Goal: Information Seeking & Learning: Learn about a topic

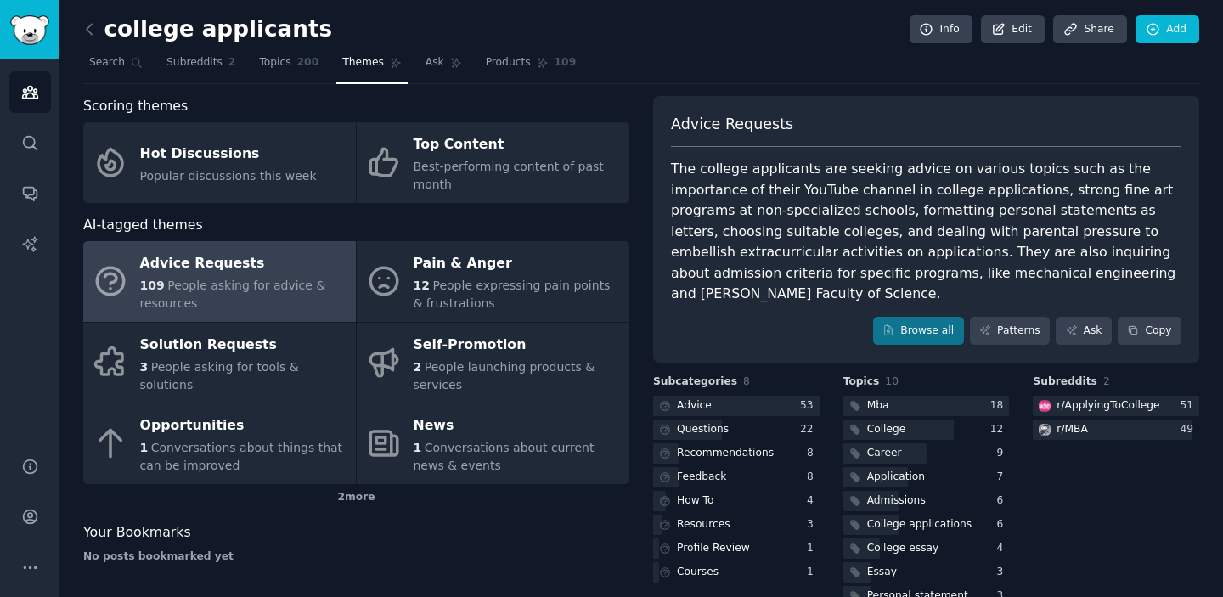
scroll to position [39, 0]
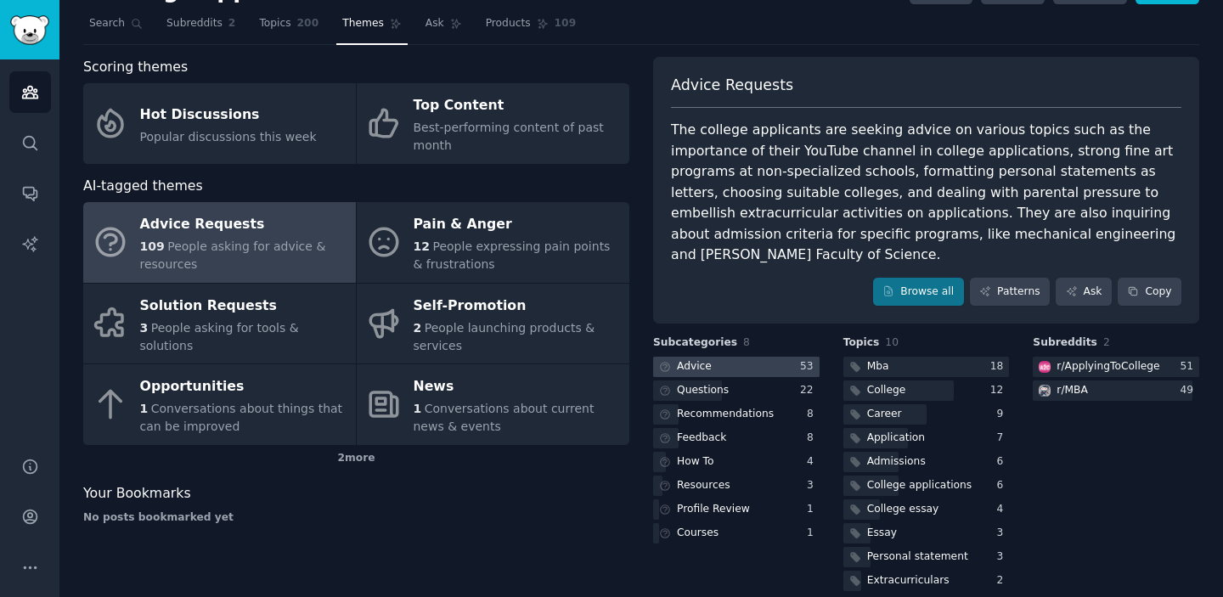
click at [700, 359] on div "Advice" at bounding box center [694, 366] width 35 height 15
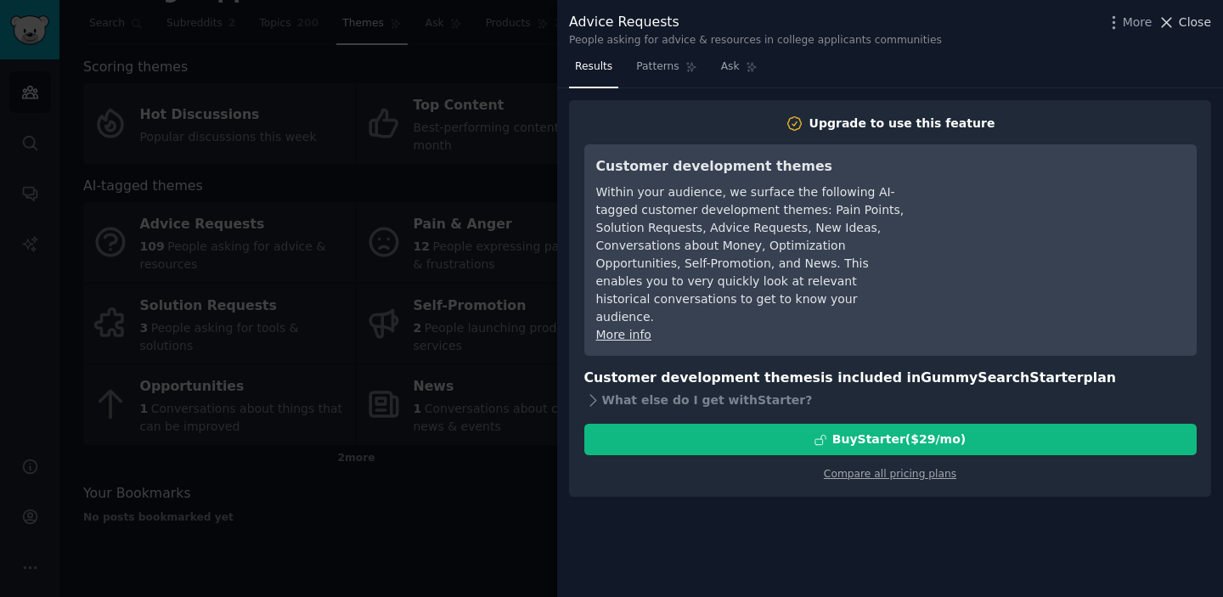
click at [1178, 20] on button "Close" at bounding box center [1183, 23] width 53 height 18
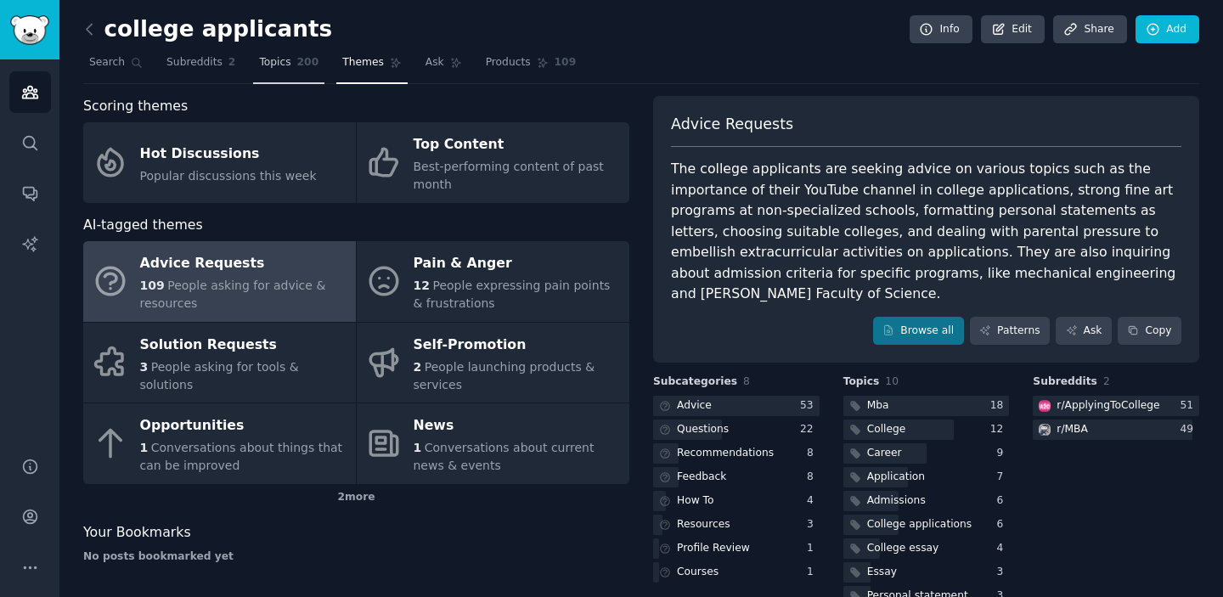
click at [276, 53] on link "Topics 200" at bounding box center [288, 66] width 71 height 35
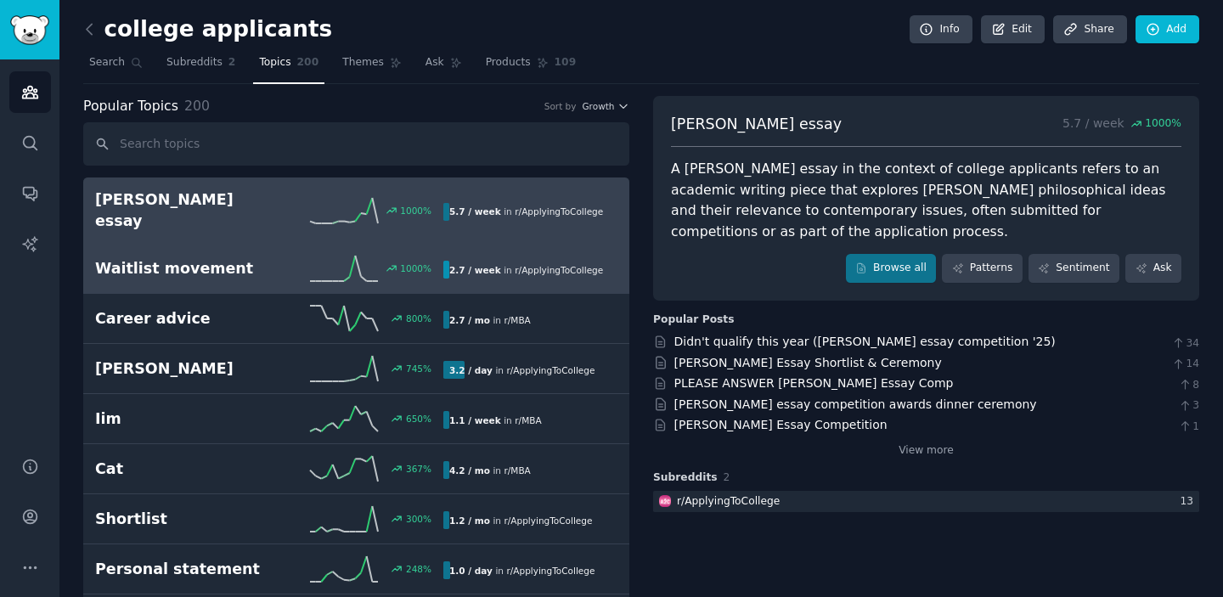
click at [202, 258] on h2 "Waitlist movement" at bounding box center [182, 268] width 174 height 21
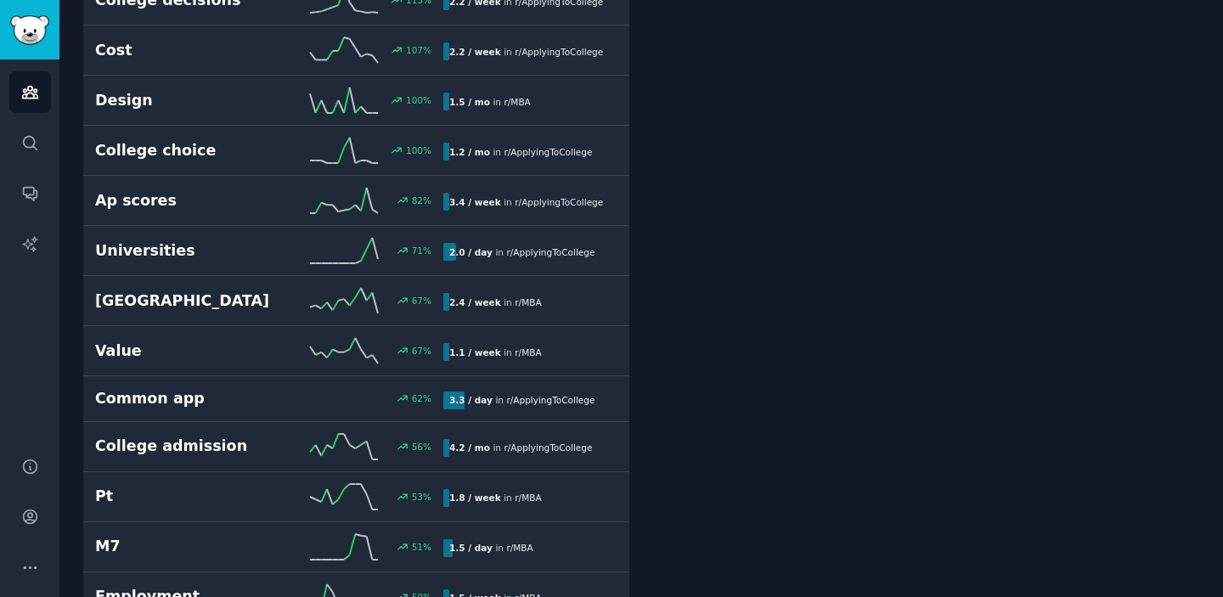
scroll to position [1029, 0]
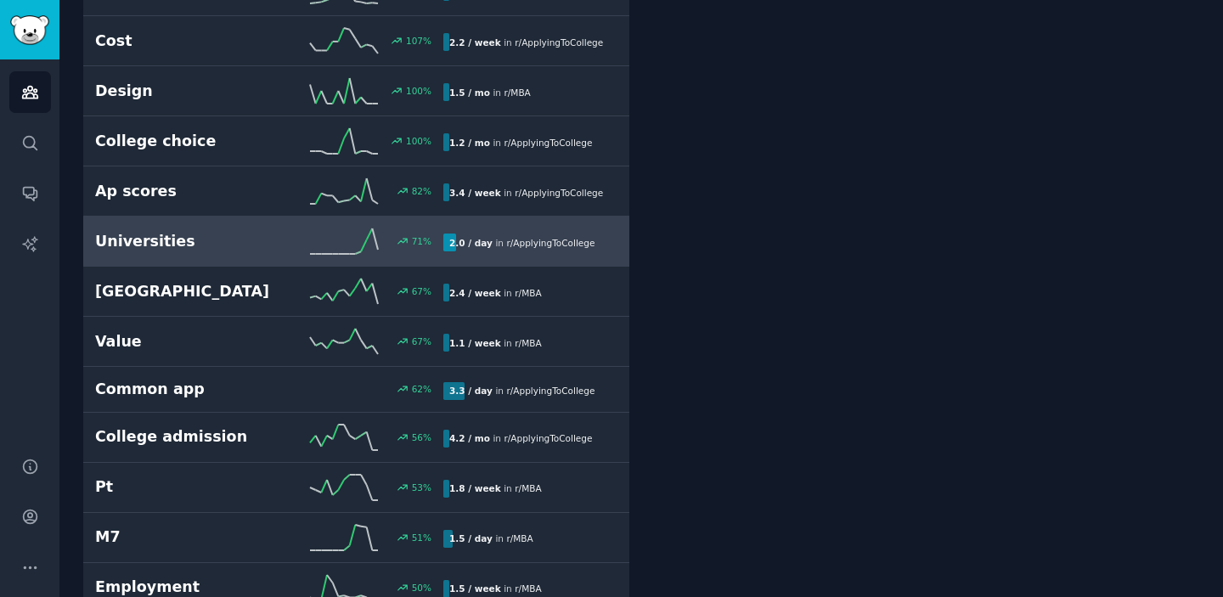
click at [194, 231] on h2 "Universities" at bounding box center [182, 241] width 174 height 21
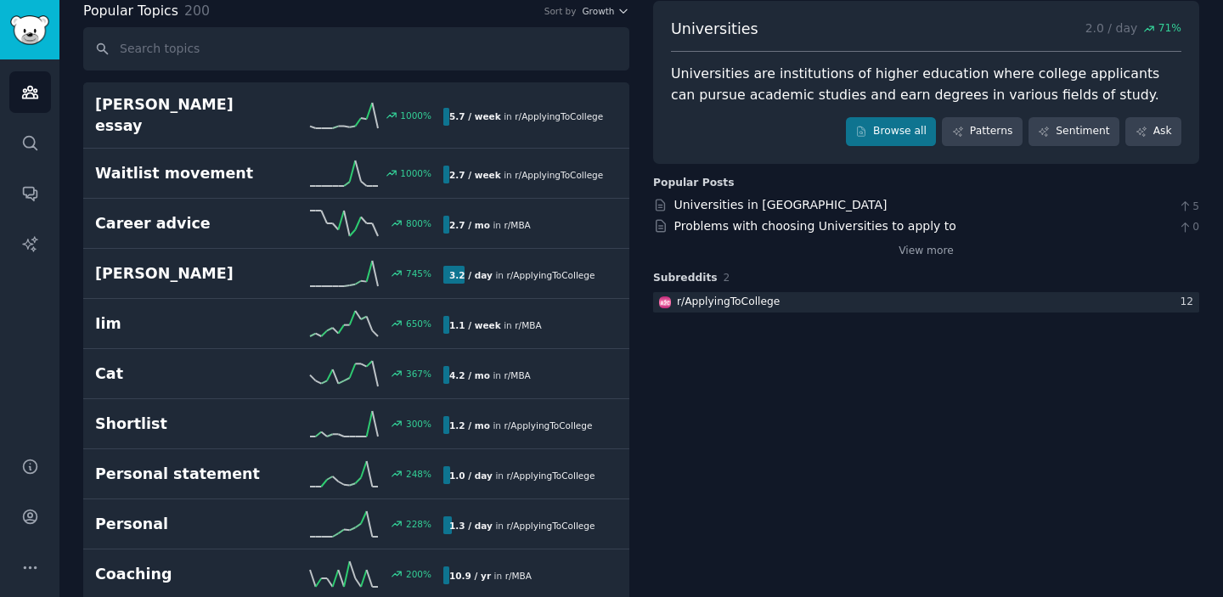
scroll to position [97, 0]
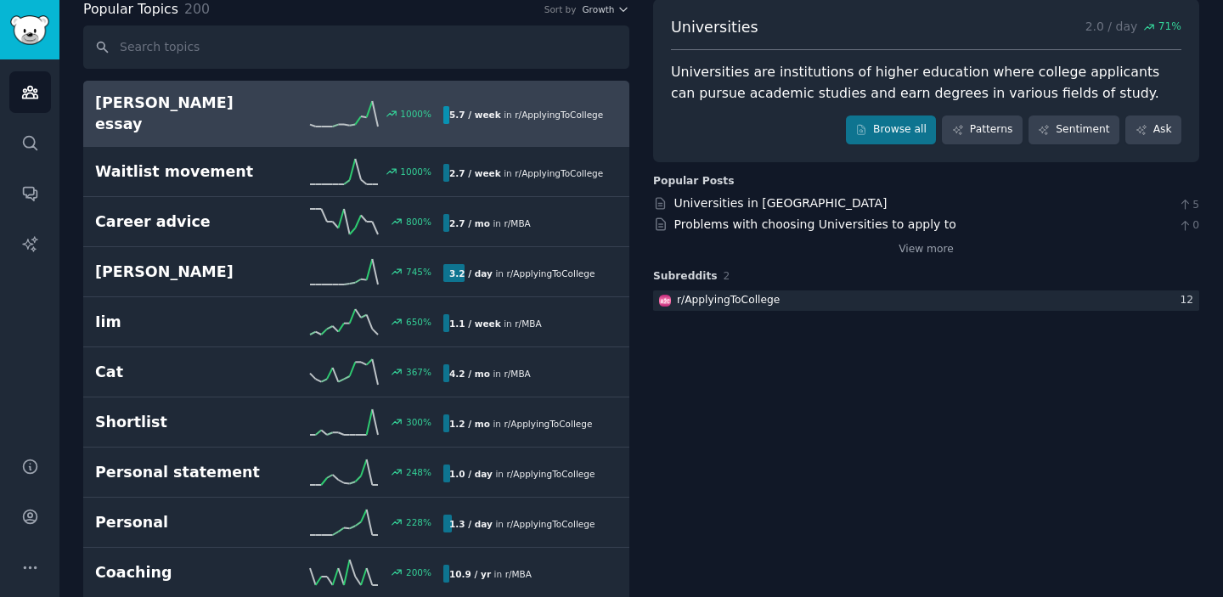
click at [174, 96] on h2 "[PERSON_NAME] essay" at bounding box center [182, 114] width 174 height 42
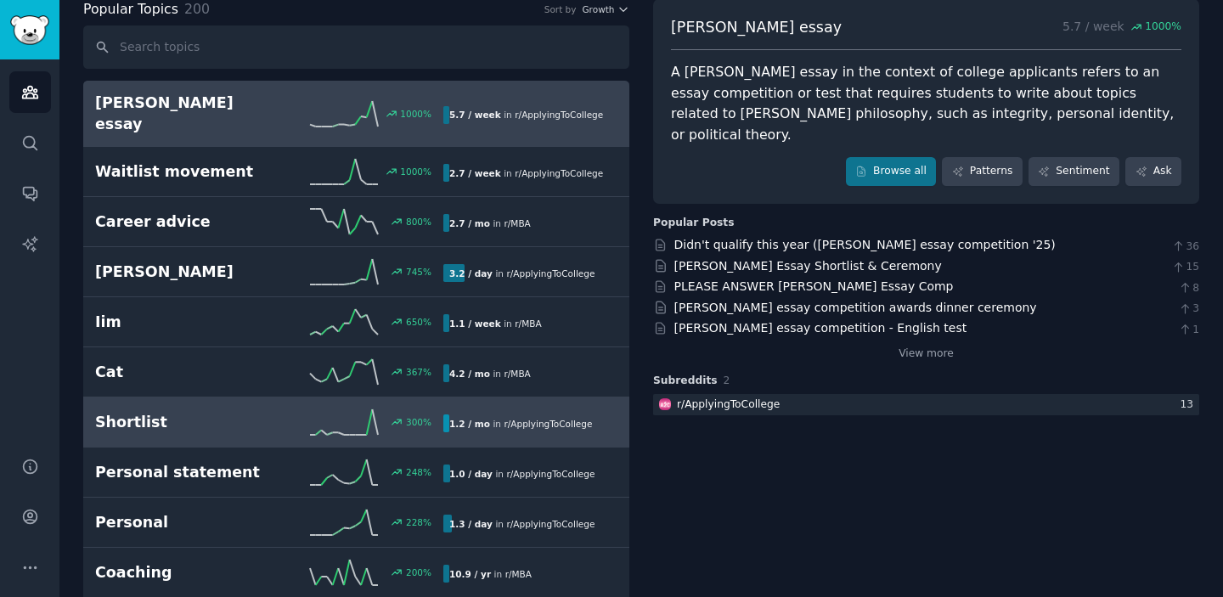
click at [187, 412] on h2 "Shortlist" at bounding box center [182, 422] width 174 height 21
